Goal: Transaction & Acquisition: Purchase product/service

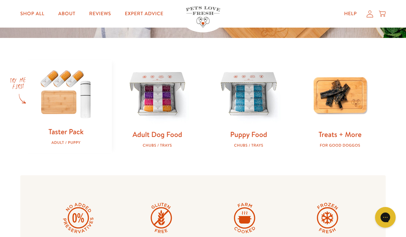
scroll to position [190, 0]
click at [166, 104] on img at bounding box center [158, 95] width 70 height 70
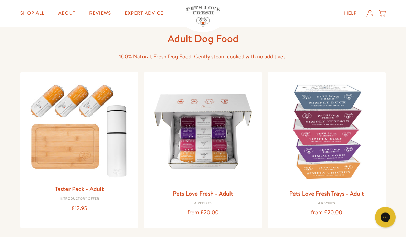
scroll to position [33, 0]
click at [216, 144] on img at bounding box center [202, 130] width 107 height 107
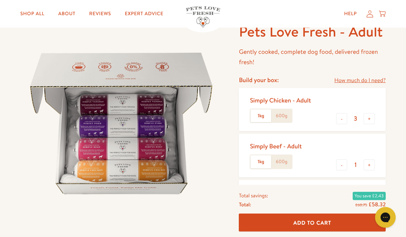
scroll to position [42, 0]
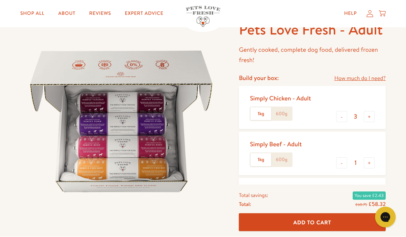
click at [375, 160] on button "+" at bounding box center [369, 162] width 11 height 11
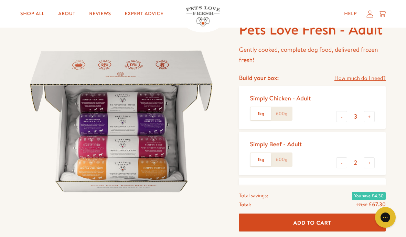
click at [374, 160] on button "+" at bounding box center [369, 162] width 11 height 11
type input "3"
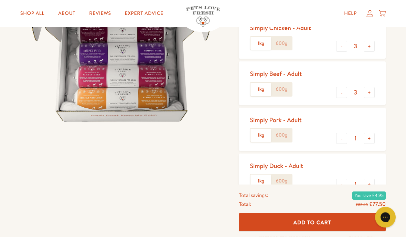
scroll to position [114, 0]
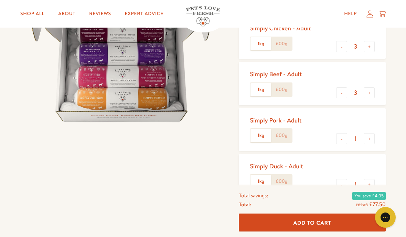
click at [346, 139] on button "-" at bounding box center [341, 138] width 11 height 11
type input "0"
click at [346, 183] on button "-" at bounding box center [341, 184] width 11 height 11
type input "0"
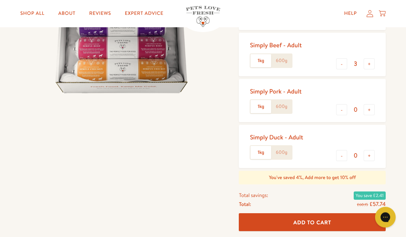
scroll to position [143, 0]
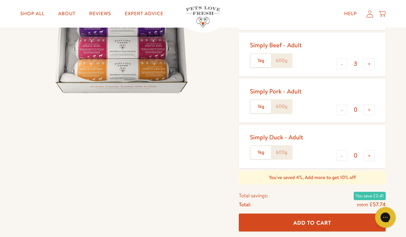
click at [324, 226] on span "Add To Cart" at bounding box center [313, 221] width 38 height 7
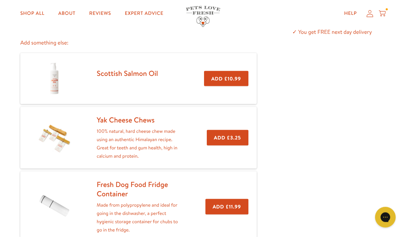
scroll to position [112, 0]
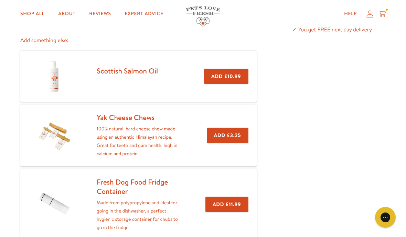
click at [349, 236] on div "Subtotal: £57.75 Checkout ✓ You get FREE next day delivery" at bounding box center [332, 109] width 129 height 287
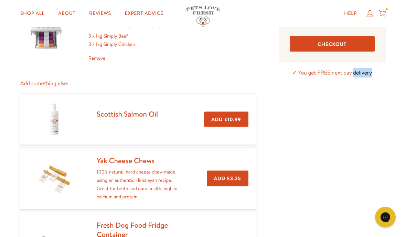
scroll to position [0, 0]
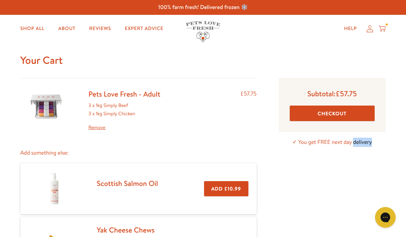
click at [346, 107] on button "Checkout" at bounding box center [332, 112] width 85 height 15
